Goal: Task Accomplishment & Management: Manage account settings

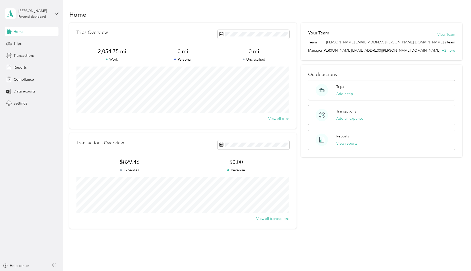
click at [444, 35] on button "View Team" at bounding box center [447, 34] width 18 height 5
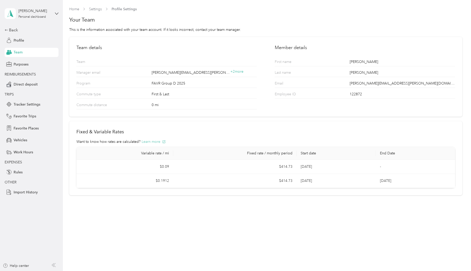
click at [156, 141] on button "Learn more" at bounding box center [154, 141] width 24 height 5
click at [238, 72] on span "+ 2 more" at bounding box center [237, 71] width 13 height 4
click at [22, 64] on span "Purposes" at bounding box center [21, 64] width 15 height 5
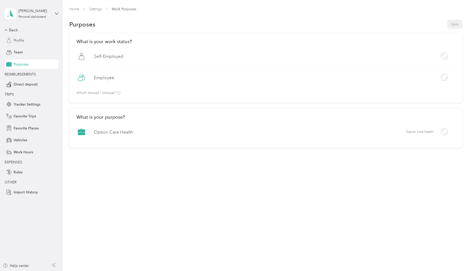
click at [23, 39] on span "Profile" at bounding box center [19, 40] width 11 height 5
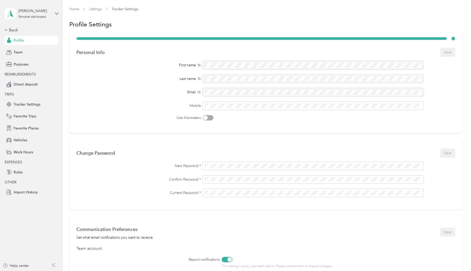
click at [51, 11] on div "[PERSON_NAME] Personal dashboard" at bounding box center [32, 14] width 54 height 18
click at [45, 90] on div "Back Profile Team Purposes REIMBURSEMENTS Direct deposit TRIPS Tracker Settings…" at bounding box center [32, 112] width 54 height 170
click at [11, 30] on div "Back" at bounding box center [30, 30] width 51 height 6
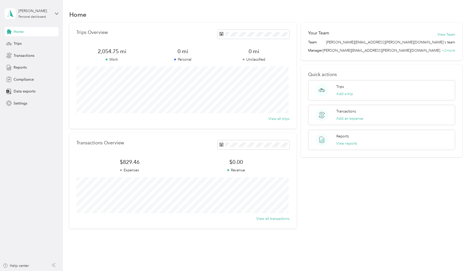
click at [129, 161] on span "$829.46" at bounding box center [129, 161] width 107 height 7
click at [295, 200] on button "This month" at bounding box center [289, 201] width 31 height 9
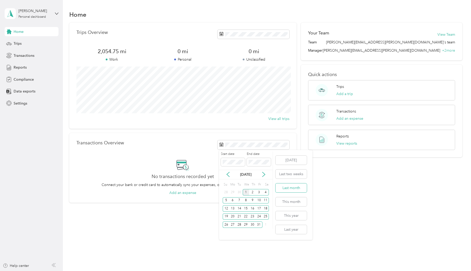
click at [289, 187] on button "Last month" at bounding box center [291, 187] width 31 height 9
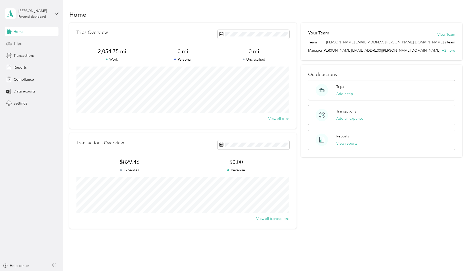
click at [22, 44] on div "Trips" at bounding box center [32, 43] width 54 height 9
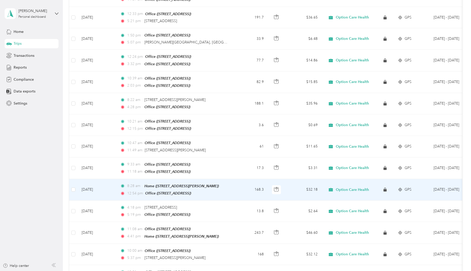
scroll to position [231, 0]
click at [217, 183] on div "8:28 am Home ([STREET_ADDRESS][PERSON_NAME])" at bounding box center [174, 186] width 108 height 6
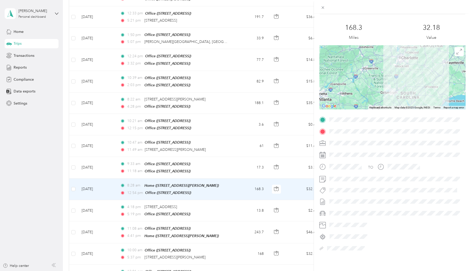
scroll to position [34, 0]
click at [113, 179] on div "Trip details This trip cannot be edited because it is either under review, appr…" at bounding box center [235, 135] width 471 height 271
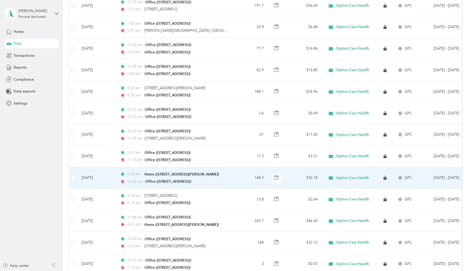
scroll to position [257, 0]
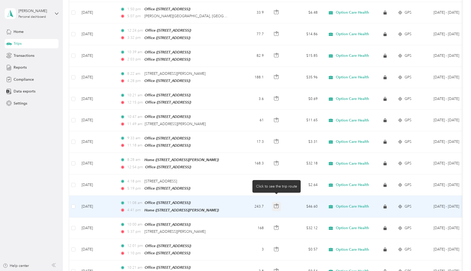
click at [277, 204] on icon "button" at bounding box center [276, 206] width 5 height 5
click at [289, 198] on td "$46.60" at bounding box center [304, 207] width 36 height 22
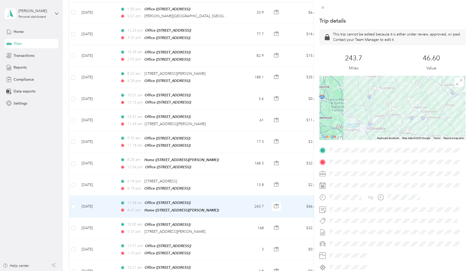
click at [239, 199] on div "Trip details This trip cannot be edited because it is either under review, appr…" at bounding box center [235, 135] width 471 height 271
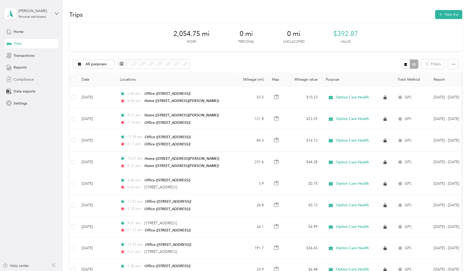
click at [29, 79] on span "Compliance" at bounding box center [24, 79] width 20 height 5
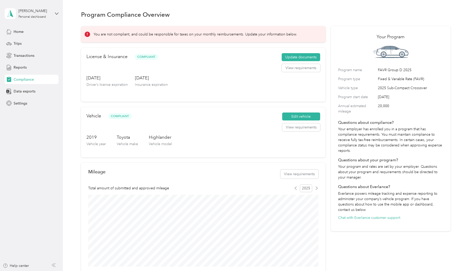
click at [127, 35] on p "You are not compliant, and could be responsible for taxes on your monthly reimb…" at bounding box center [196, 34] width 204 height 5
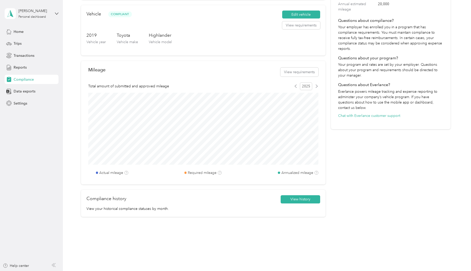
scroll to position [103, 0]
click at [294, 74] on button "View requirements" at bounding box center [300, 71] width 38 height 9
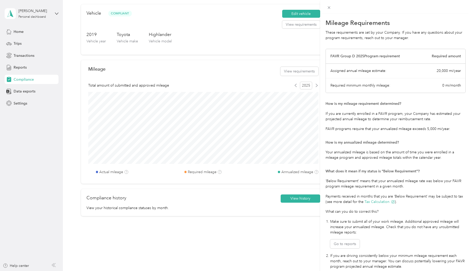
click at [27, 32] on div "Mileage Requirements These requirements are set by your Company. If you have an…" at bounding box center [235, 135] width 471 height 271
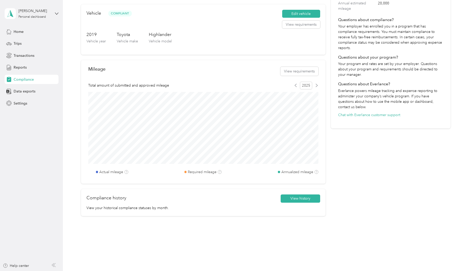
click at [28, 33] on div "Home" at bounding box center [32, 31] width 54 height 9
